Goal: Find specific page/section: Find specific page/section

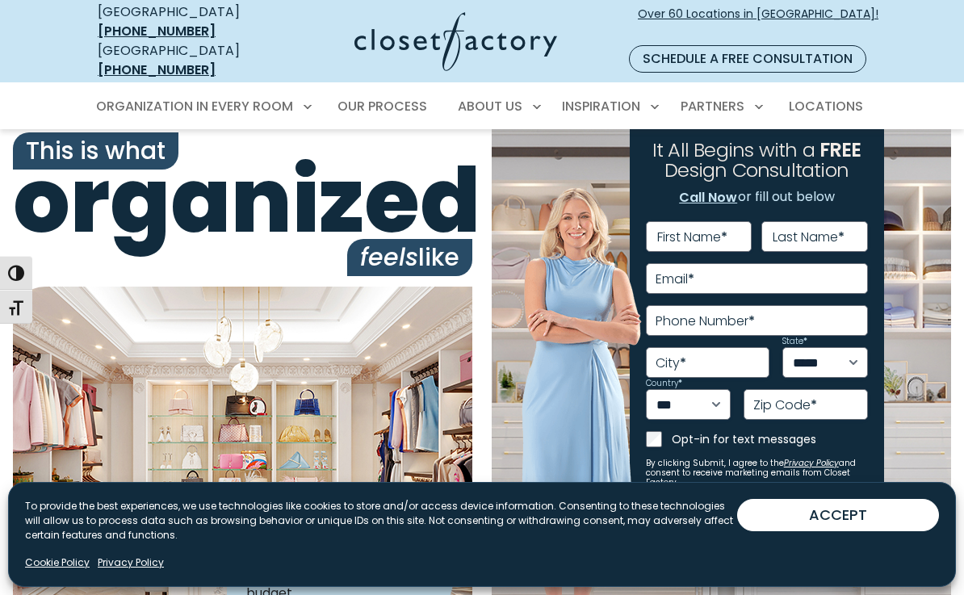
scroll to position [6, 0]
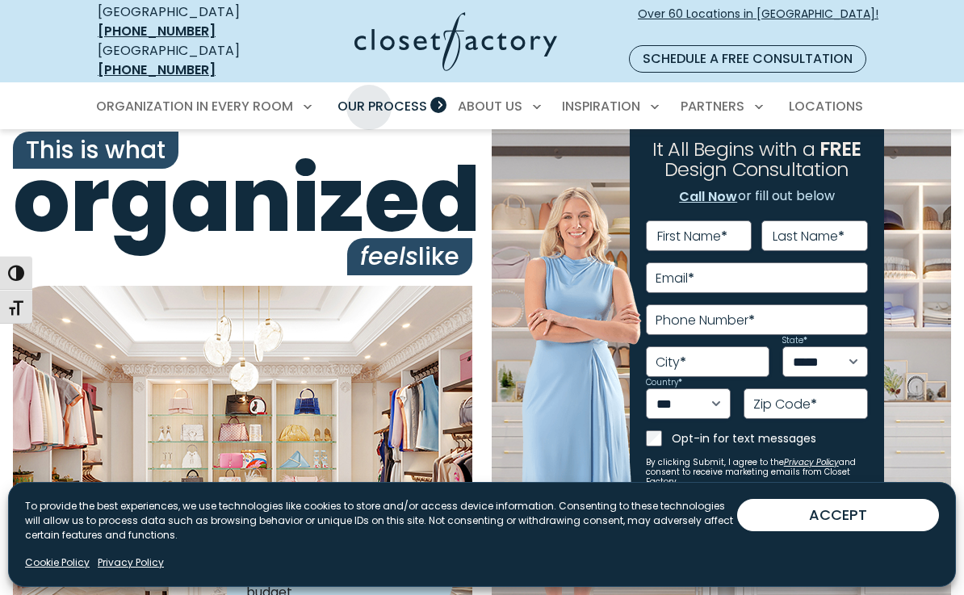
click at [369, 97] on span "Our Process" at bounding box center [383, 106] width 90 height 19
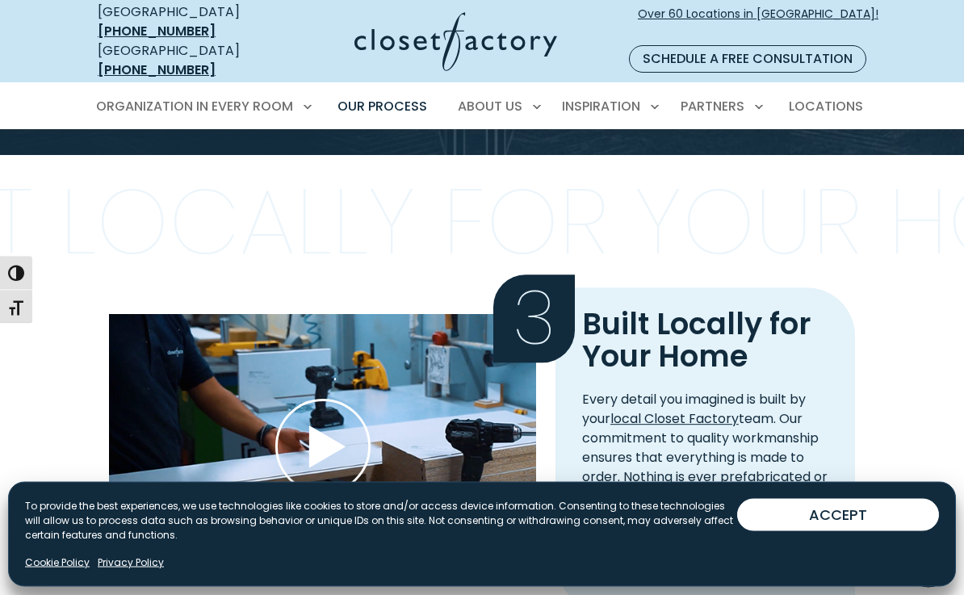
scroll to position [1624, 0]
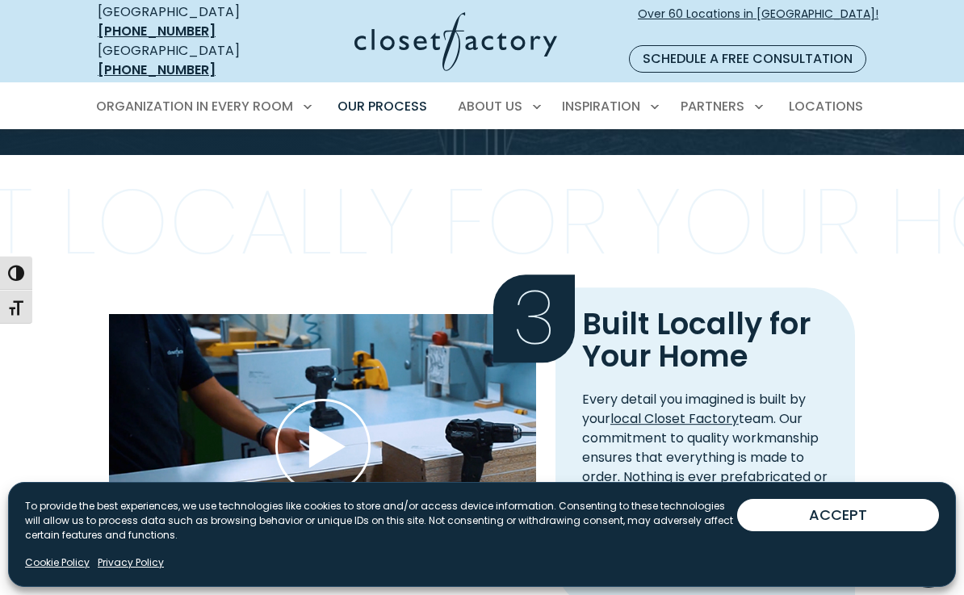
click at [756, 517] on button "ACCEPT" at bounding box center [838, 515] width 202 height 32
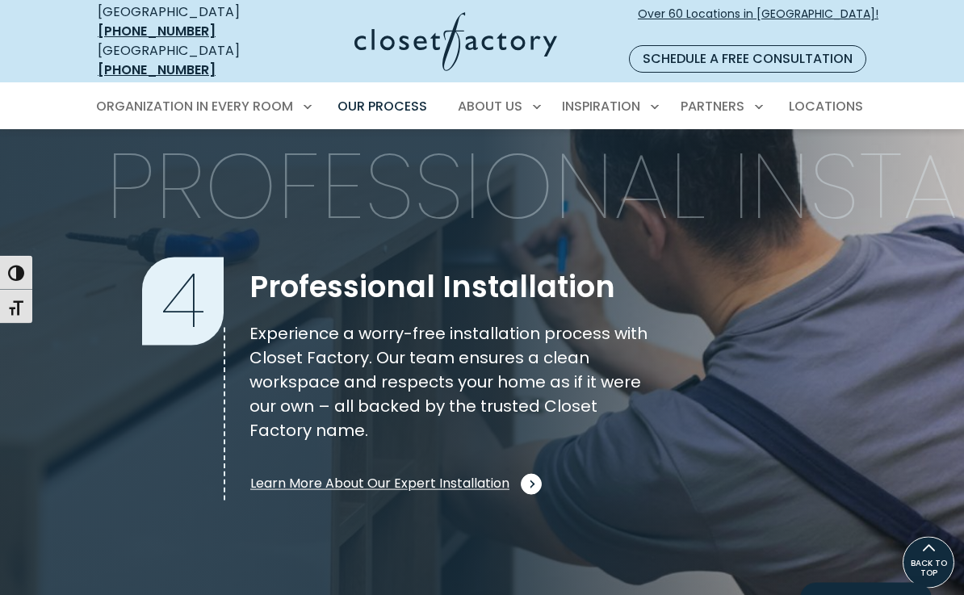
scroll to position [2201, 0]
click at [874, 25] on span at bounding box center [873, 31] width 13 height 13
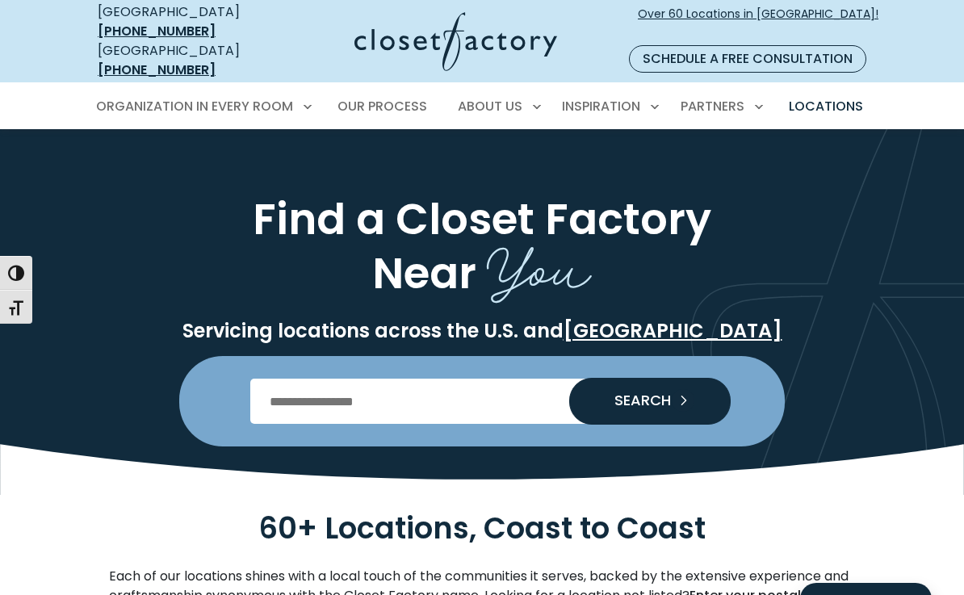
click at [281, 384] on input "Enter Postal Code" at bounding box center [482, 401] width 464 height 45
type input "*****"
click at [645, 393] on span "SEARCH" at bounding box center [636, 400] width 69 height 15
